Goal: Complete application form

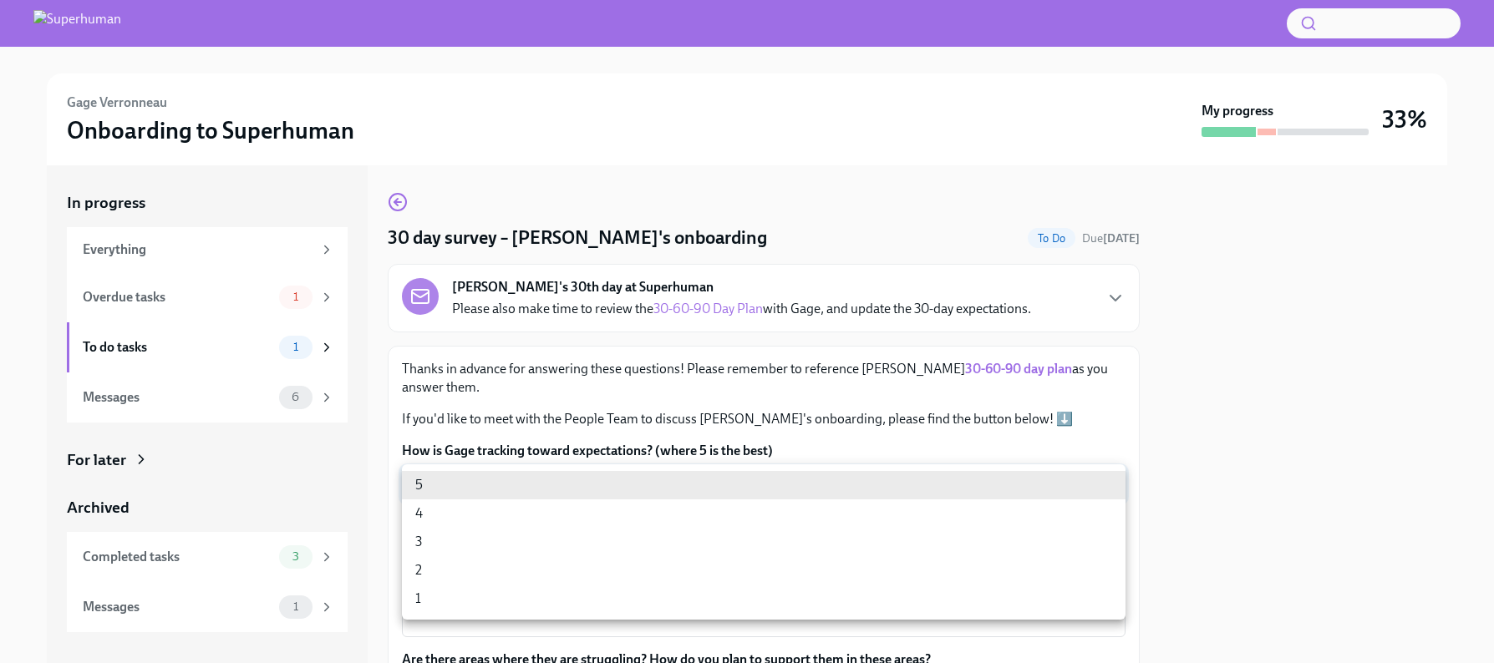
click at [586, 483] on body "Gage Verronneau Onboarding to Superhuman My progress 33% In progress Everything…" at bounding box center [747, 331] width 1494 height 663
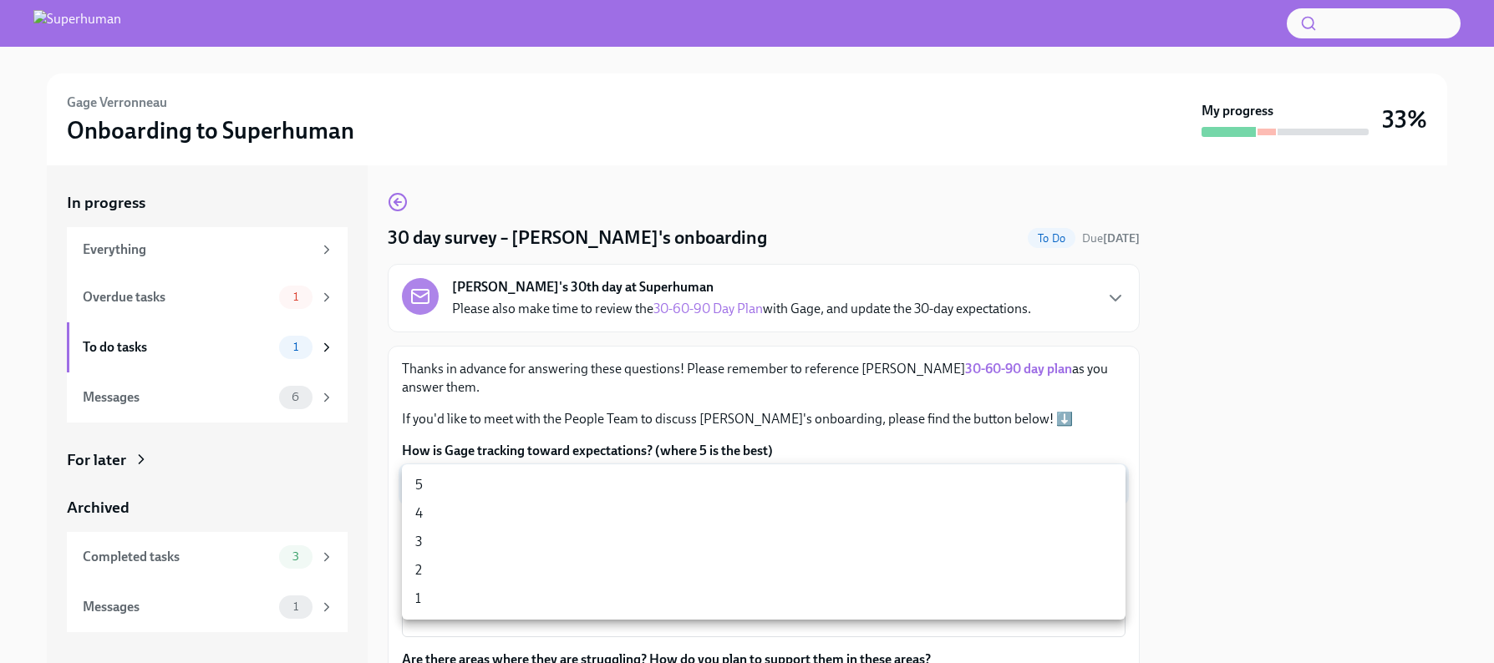
click at [490, 479] on li "5" at bounding box center [764, 485] width 724 height 28
type input "pw3C6rt-7"
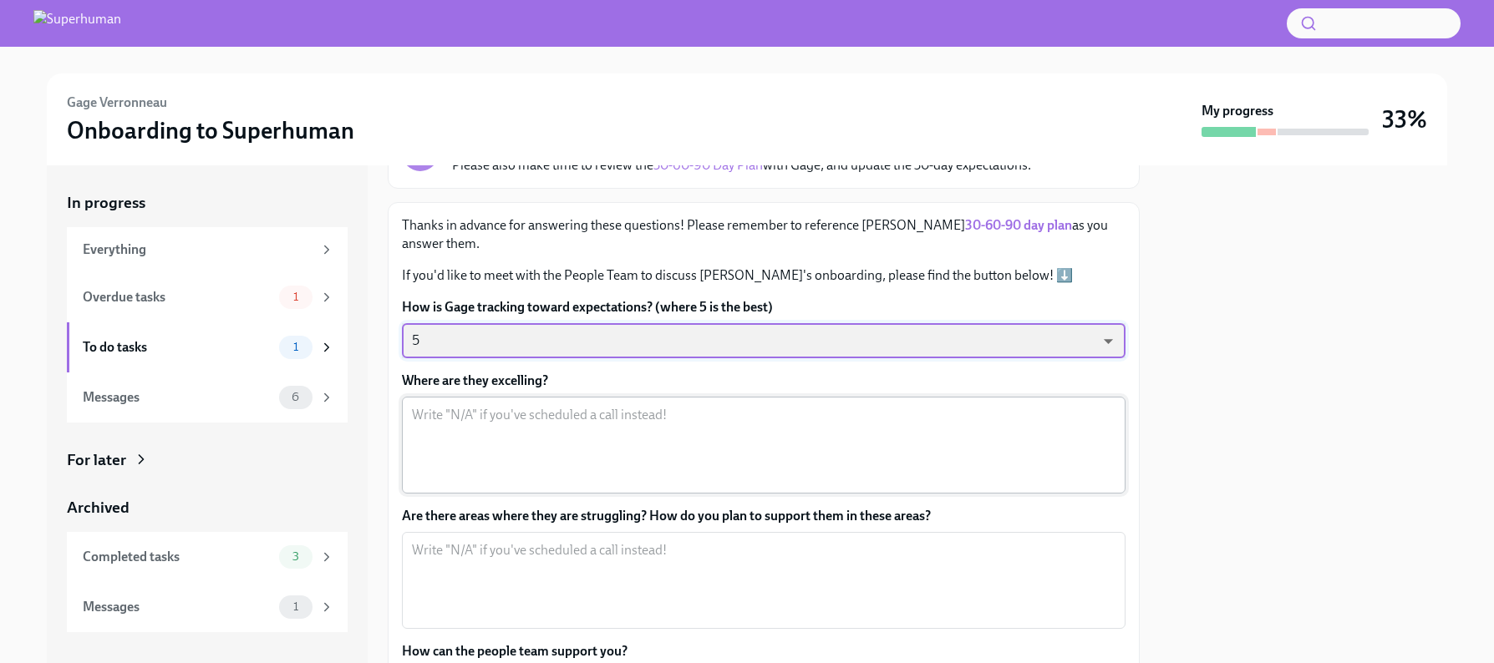
scroll to position [154, 0]
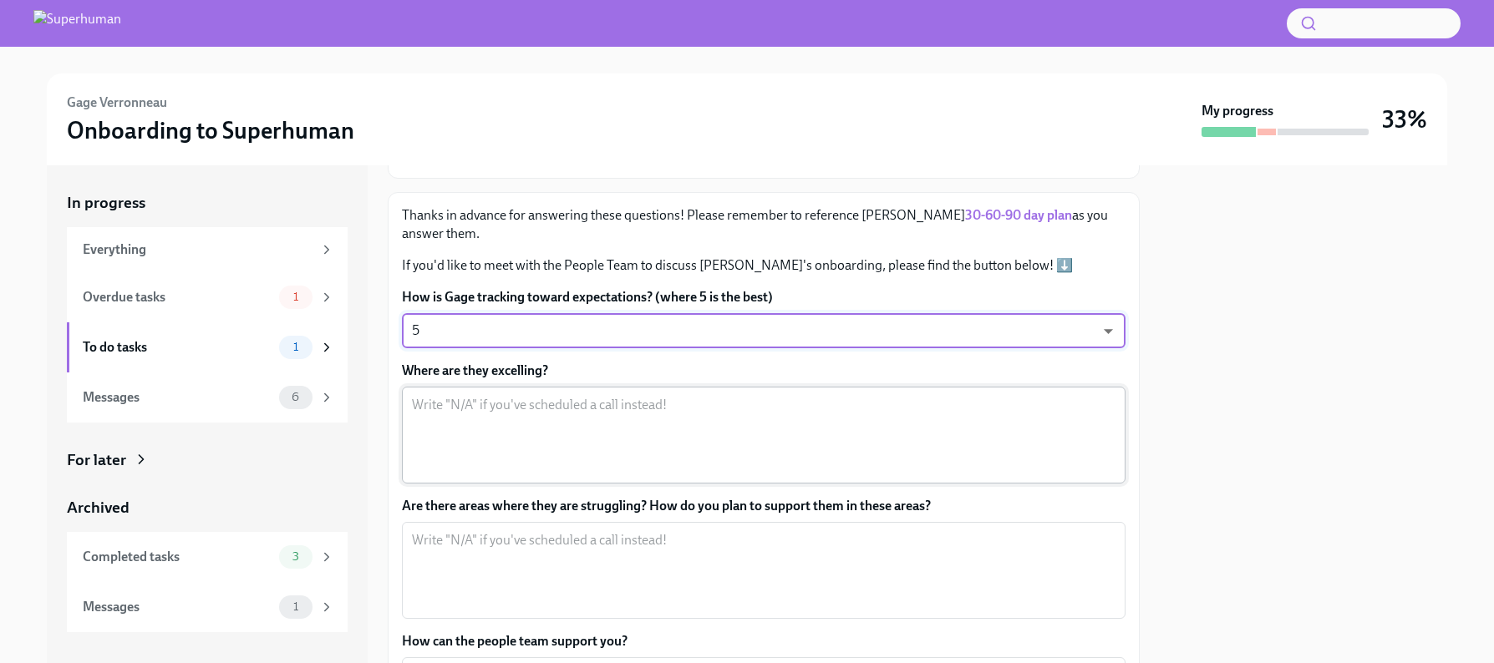
click at [475, 407] on textarea "Where are they excelling?" at bounding box center [764, 435] width 704 height 80
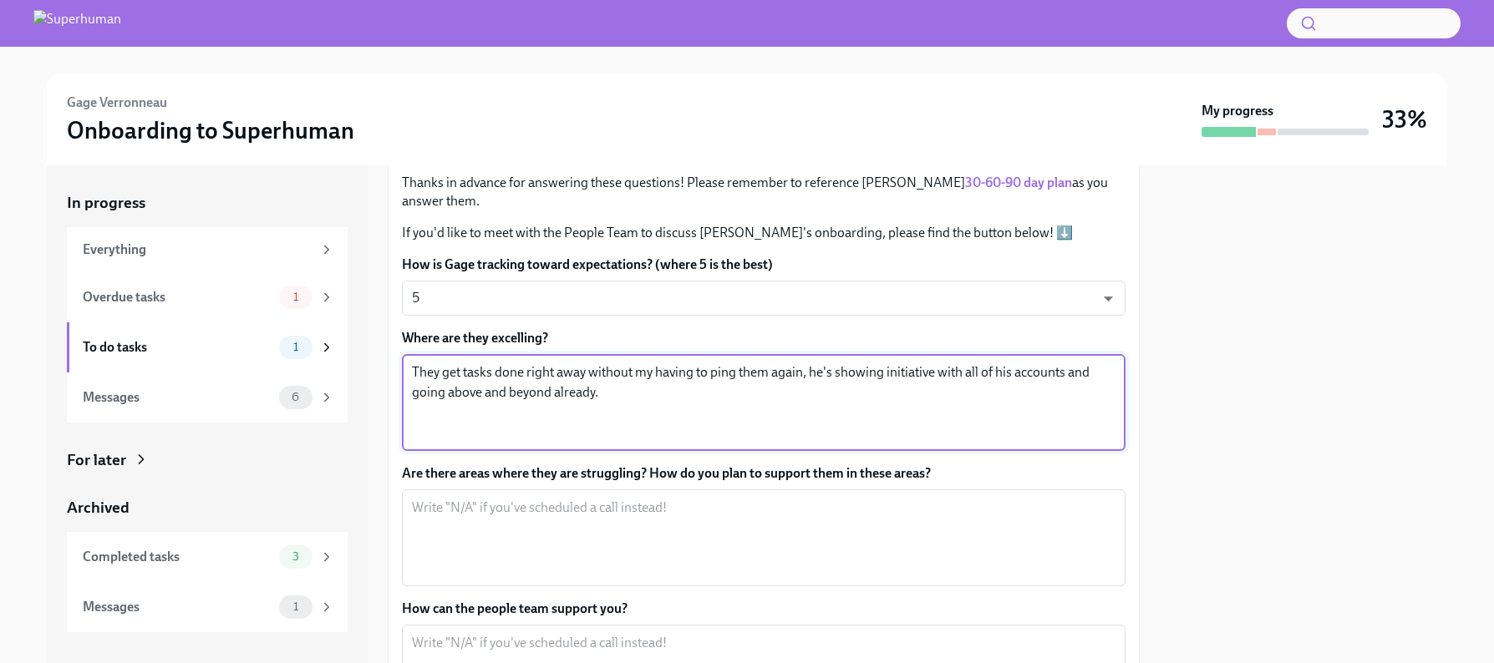
scroll to position [185, 0]
type textarea "They get tasks done right away without my having to ping them again, he's showi…"
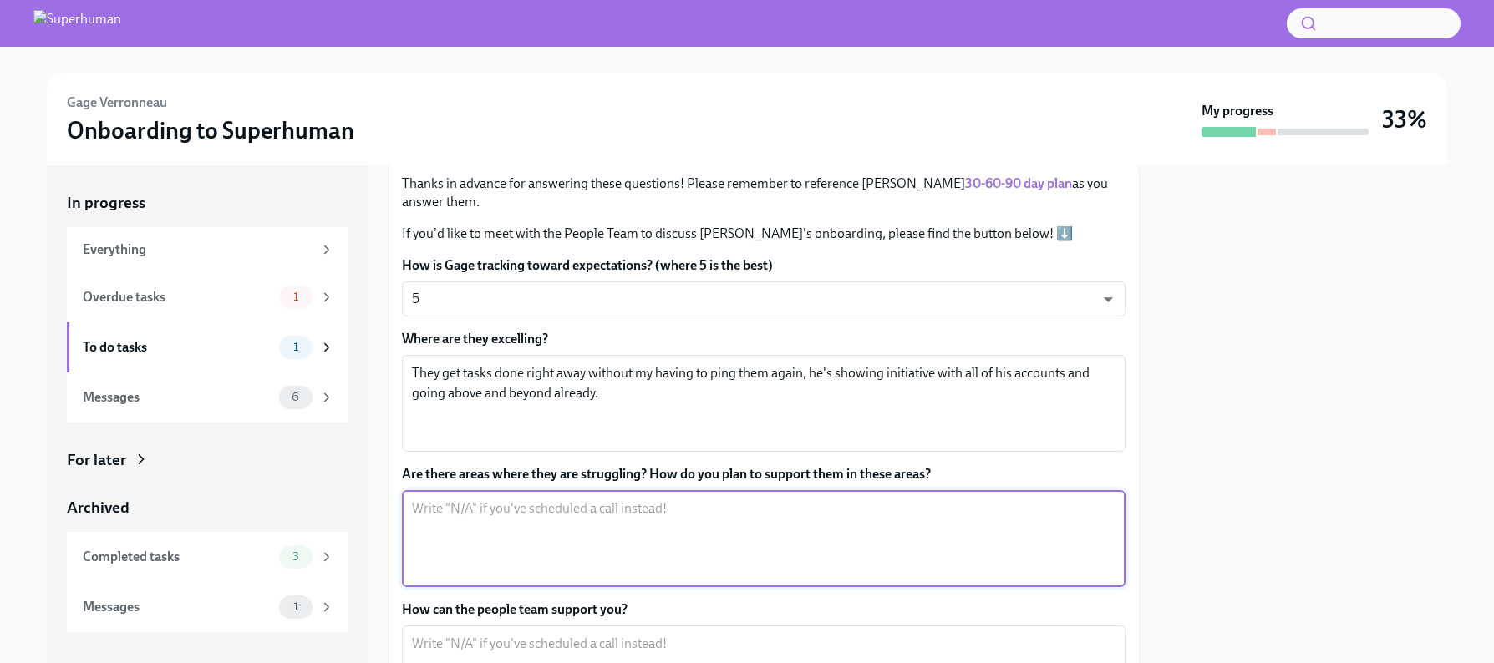
click at [521, 516] on textarea "Are there areas where they are struggling? How do you plan to support them in t…" at bounding box center [764, 539] width 704 height 80
type textarea "N"
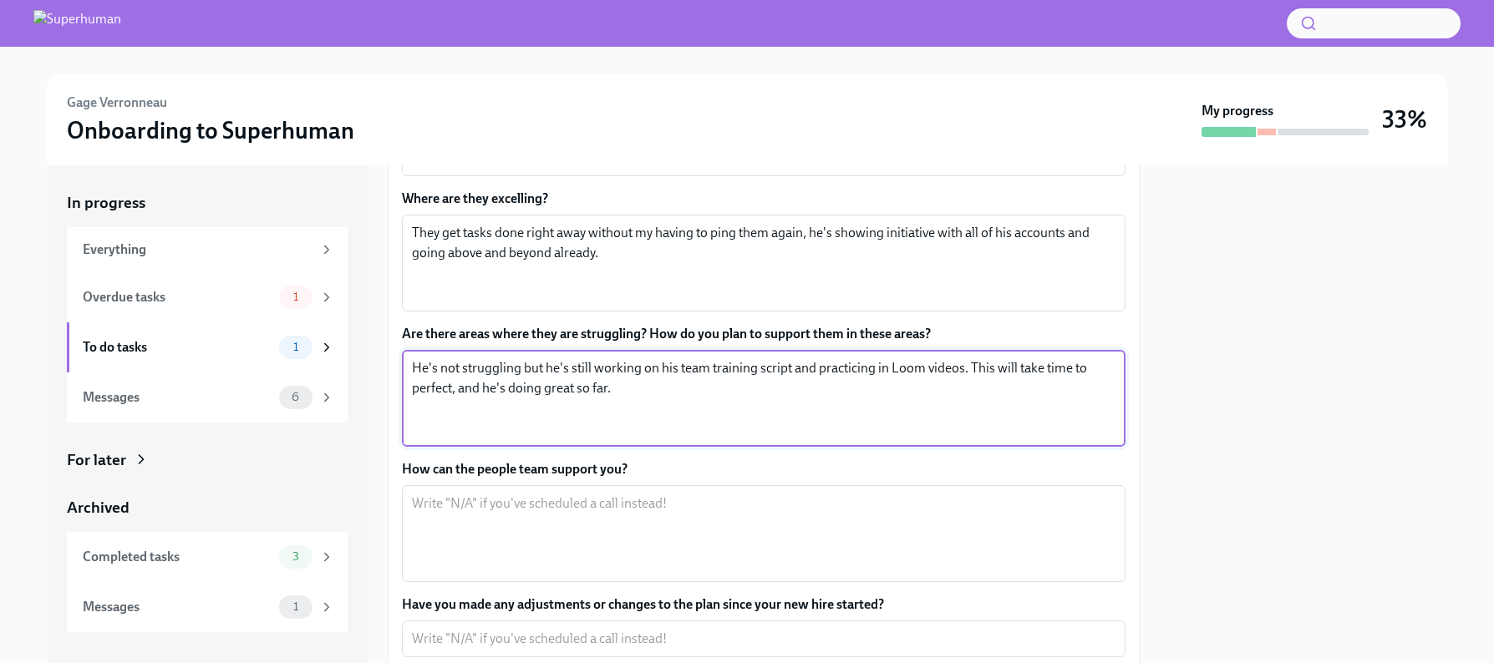
scroll to position [346, 0]
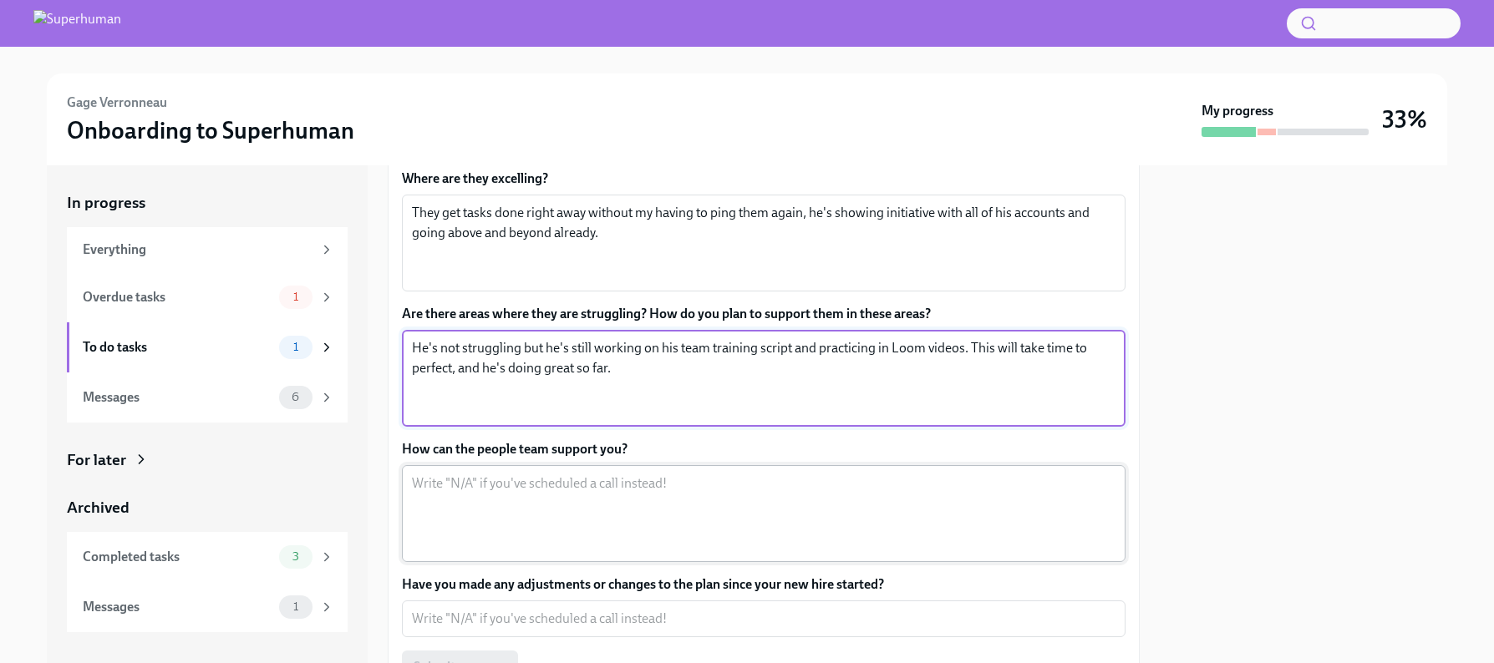
type textarea "He's not struggling but he's still working on his team training script and prac…"
click at [548, 511] on textarea "How can the people team support you?" at bounding box center [764, 514] width 704 height 80
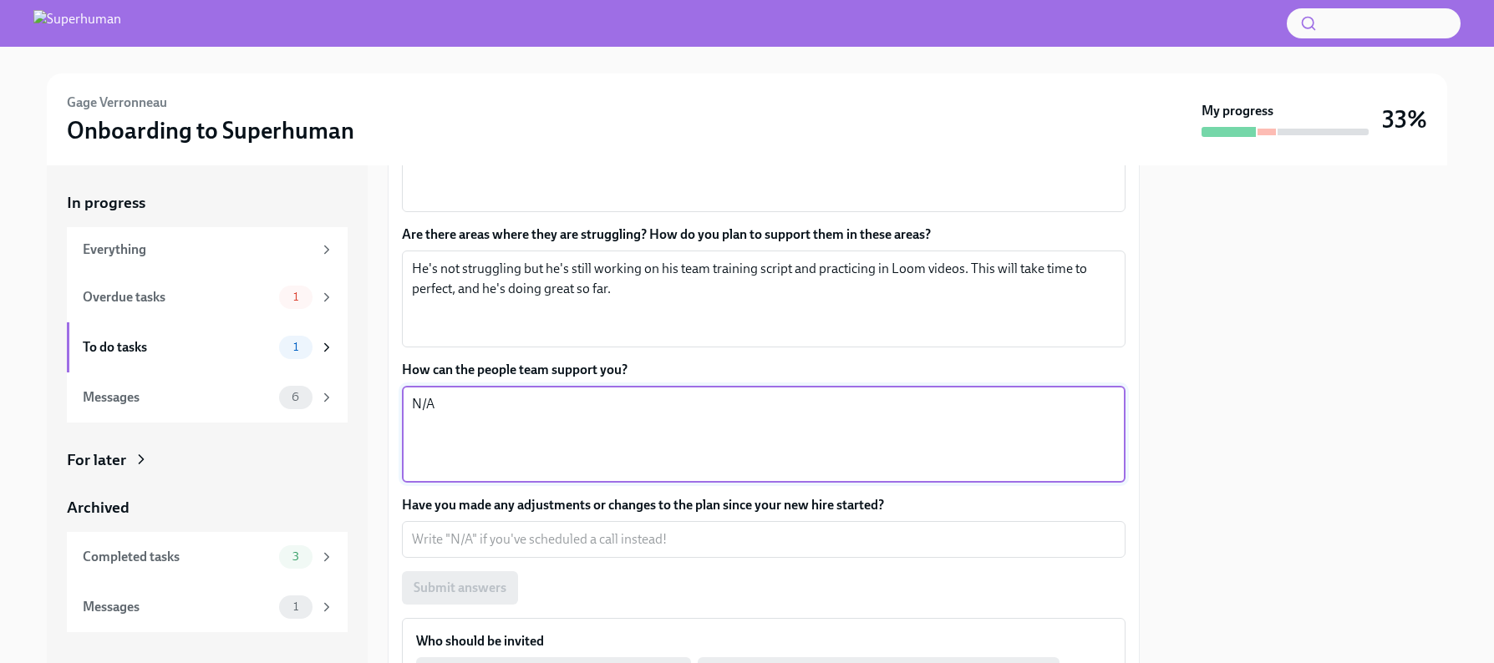
scroll to position [426, 0]
type textarea "N/A"
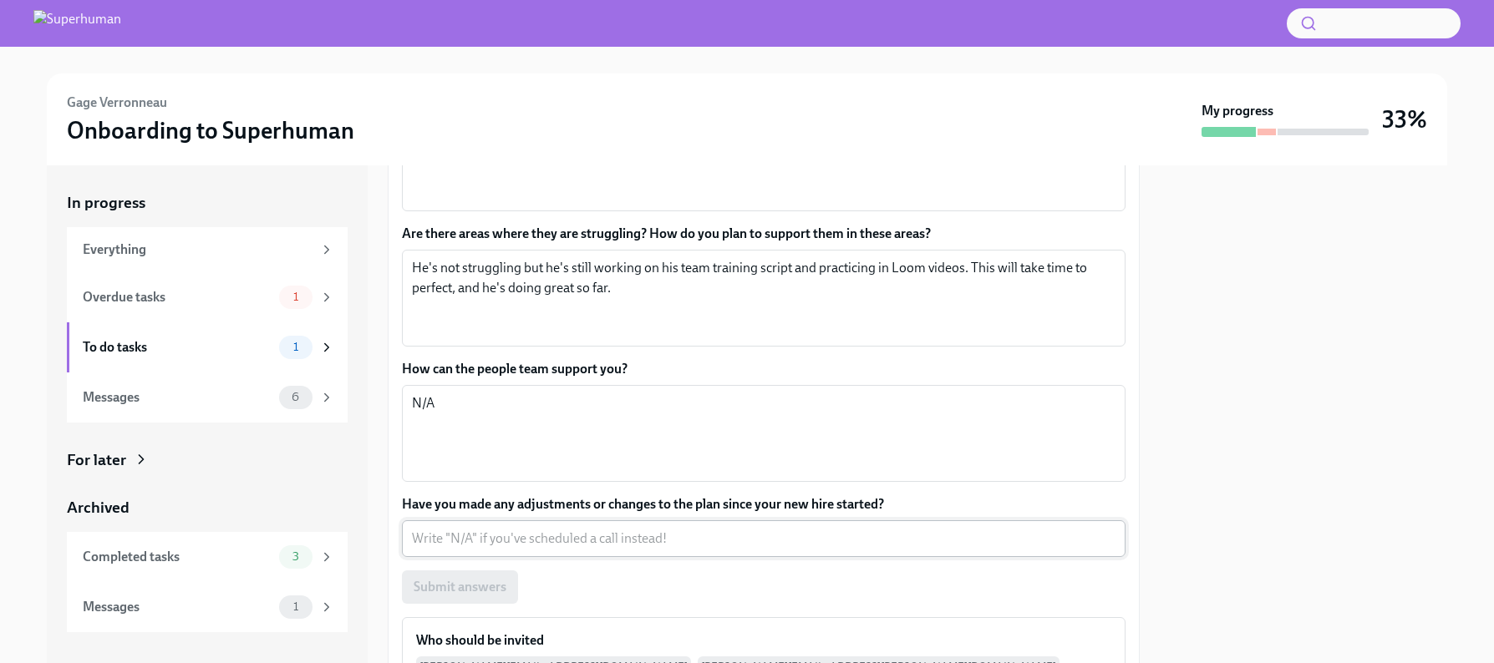
click at [479, 551] on div "x ​" at bounding box center [764, 539] width 724 height 37
type textarea "Nope!"
click at [490, 590] on span "Submit answers" at bounding box center [460, 587] width 93 height 17
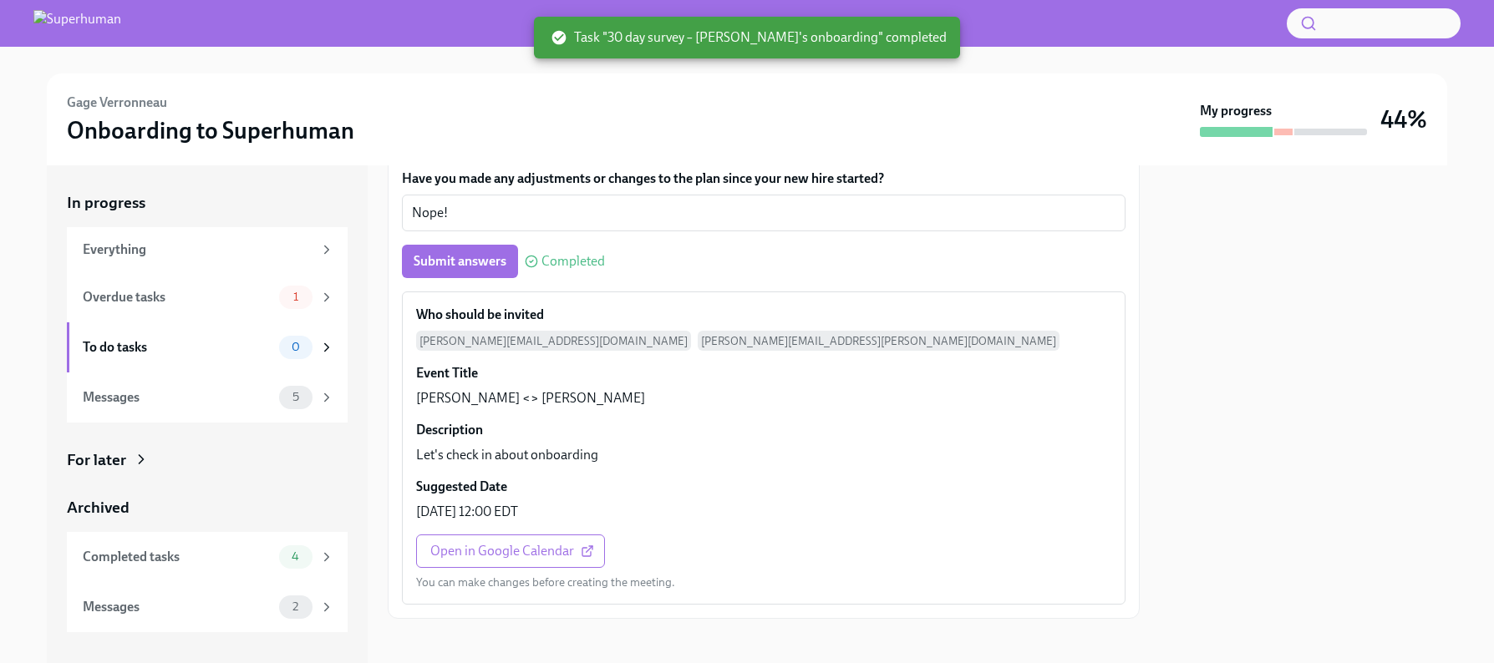
scroll to position [754, 0]
